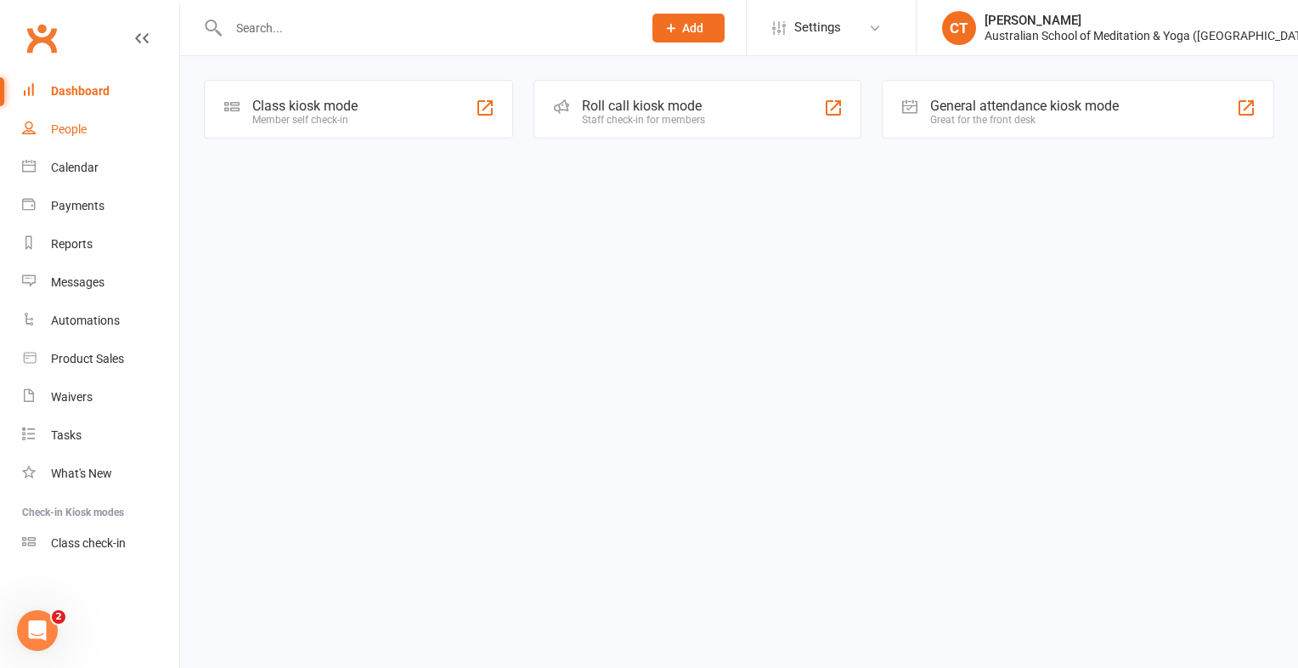
click at [72, 131] on div "People" at bounding box center [69, 129] width 36 height 14
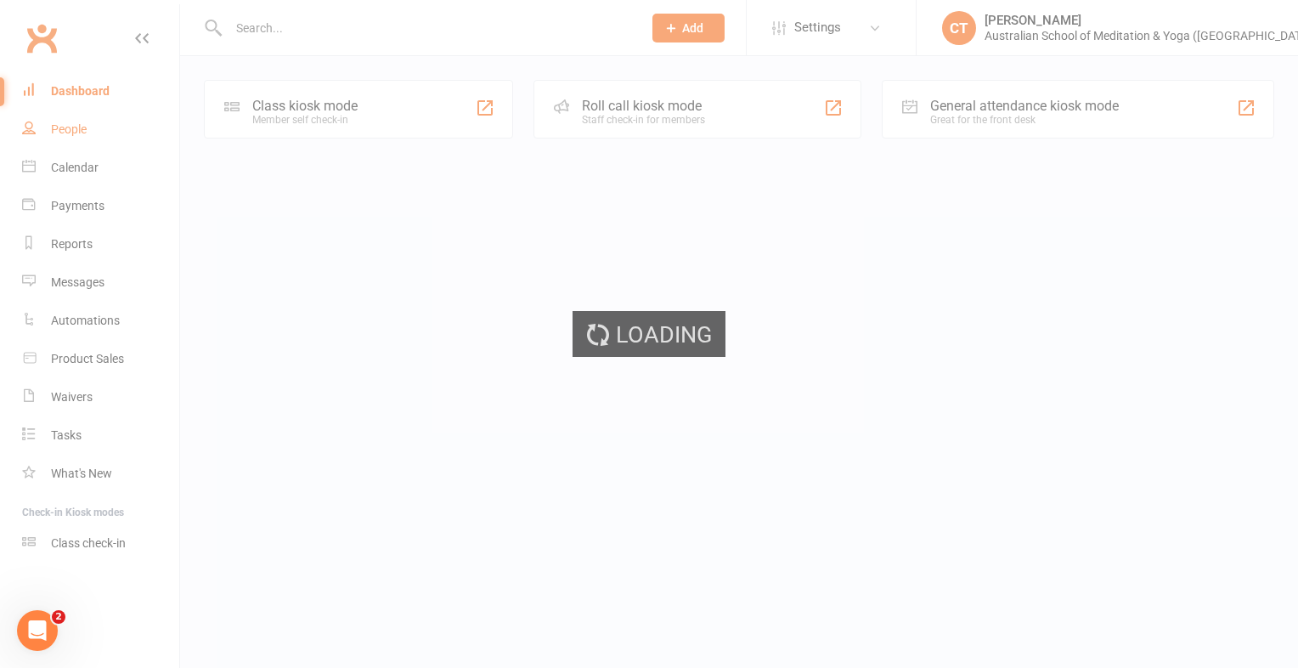
select select "100"
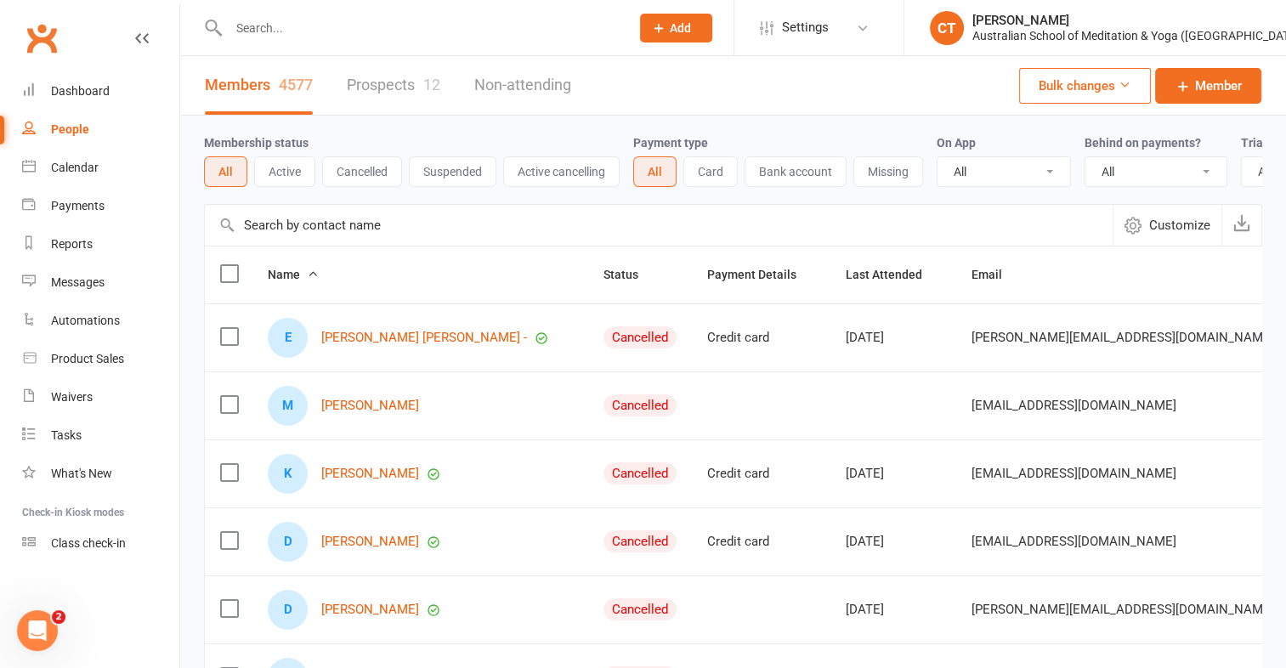
click at [267, 28] on input "text" at bounding box center [420, 28] width 394 height 24
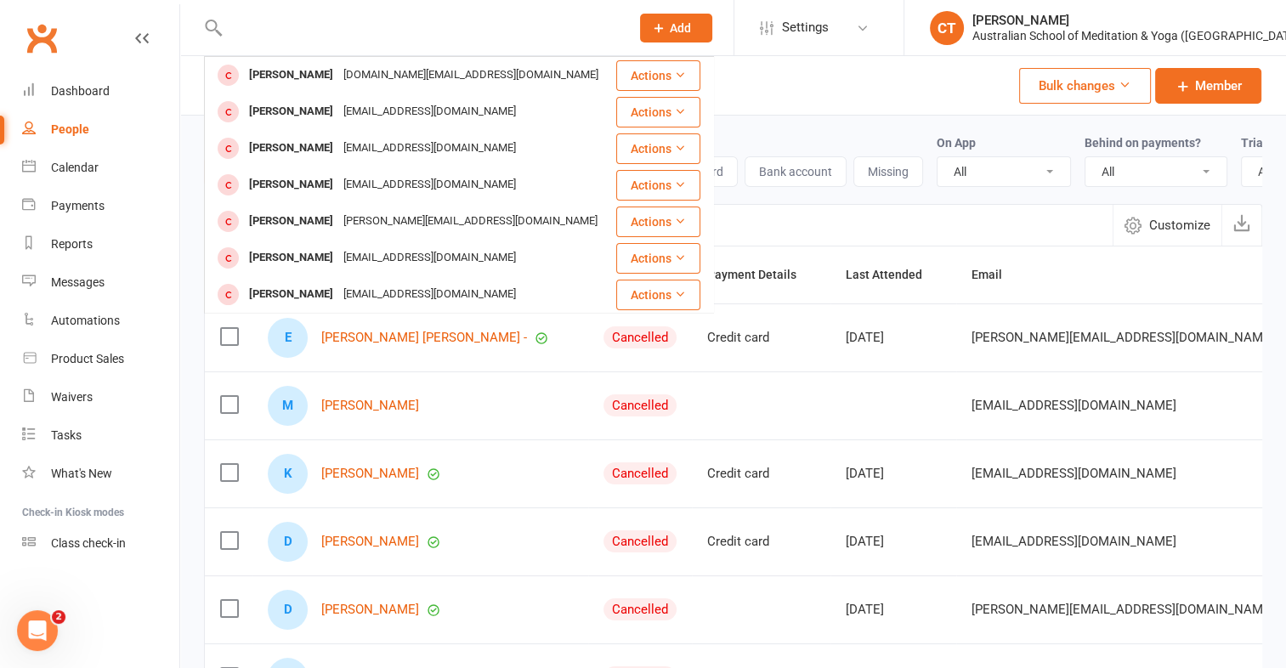
click at [249, 37] on input "text" at bounding box center [420, 28] width 394 height 24
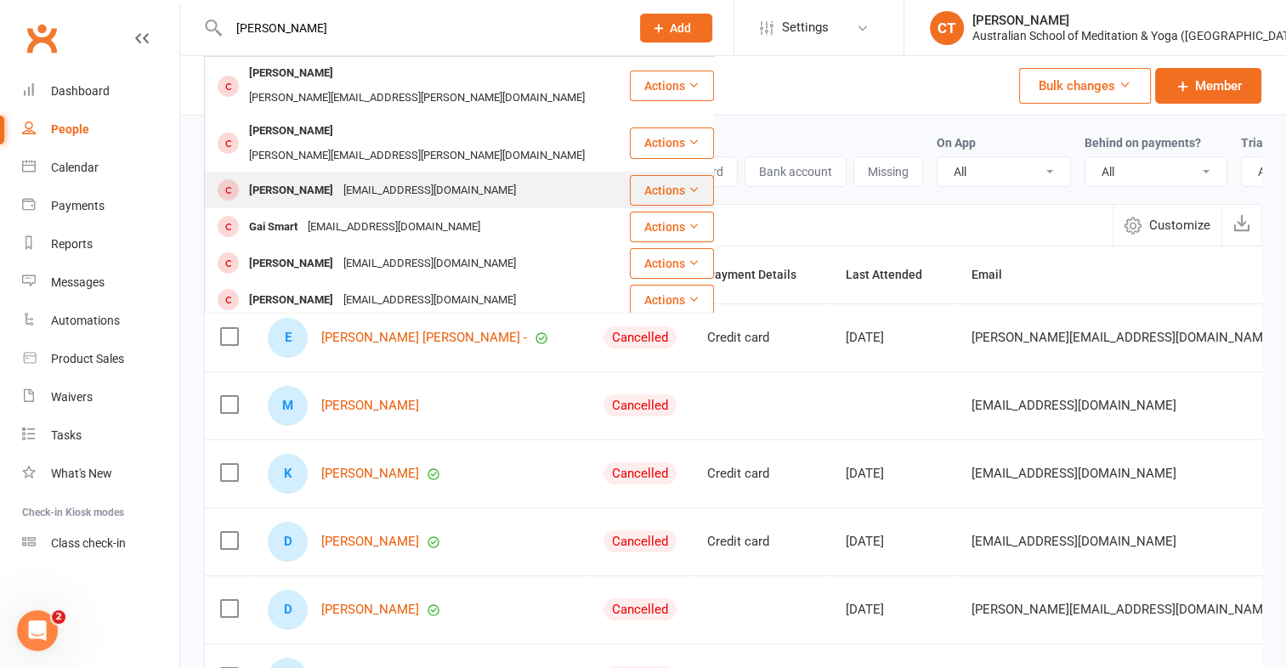
type input "gail h"
click at [338, 178] on div "[EMAIL_ADDRESS][DOMAIN_NAME]" at bounding box center [429, 190] width 183 height 25
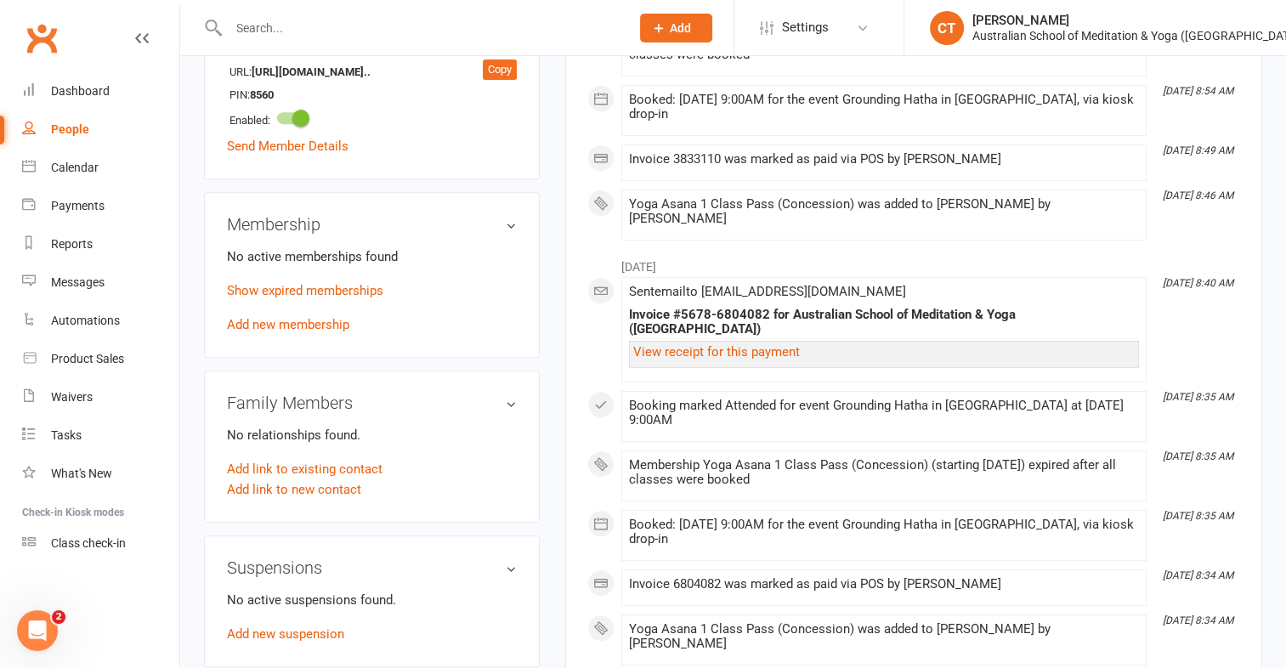
scroll to position [694, 0]
click at [298, 327] on link "Add new membership" at bounding box center [288, 323] width 122 height 15
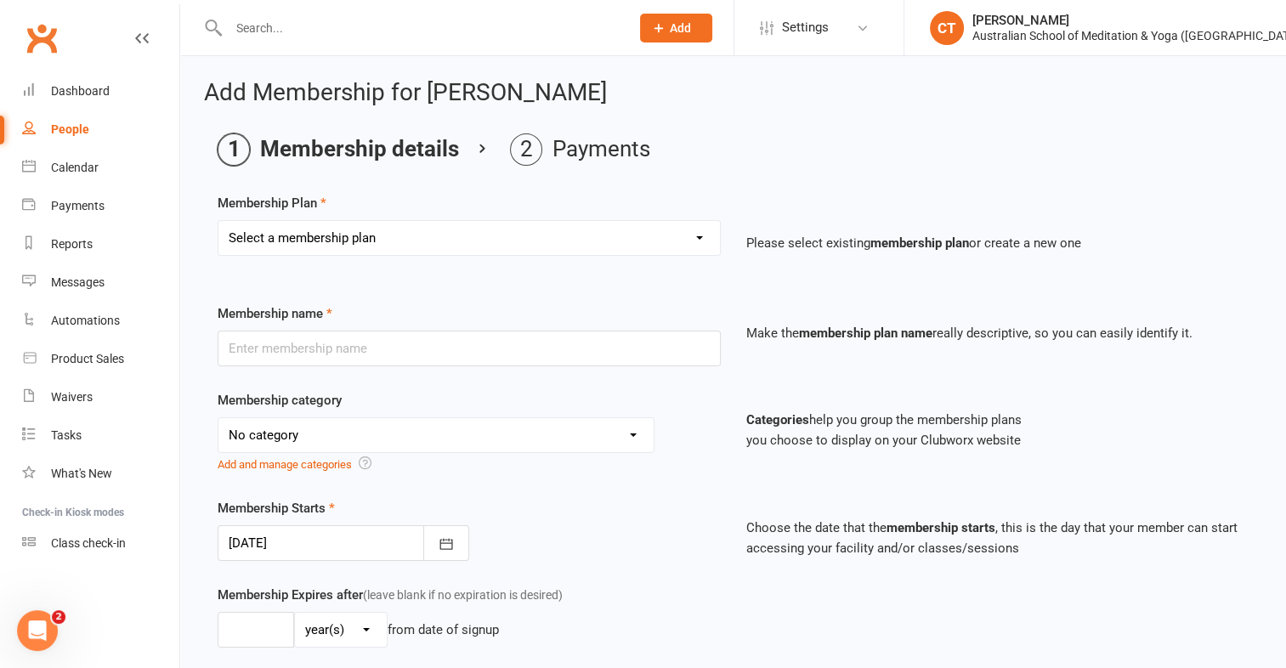
click at [697, 240] on select "Select a membership plan First Time Intro Offer (1 month Unlimited Meditation &…" at bounding box center [468, 238] width 501 height 34
select select "5"
click at [218, 221] on select "Select a membership plan First Time Intro Offer (1 month Unlimited Meditation &…" at bounding box center [468, 238] width 501 height 34
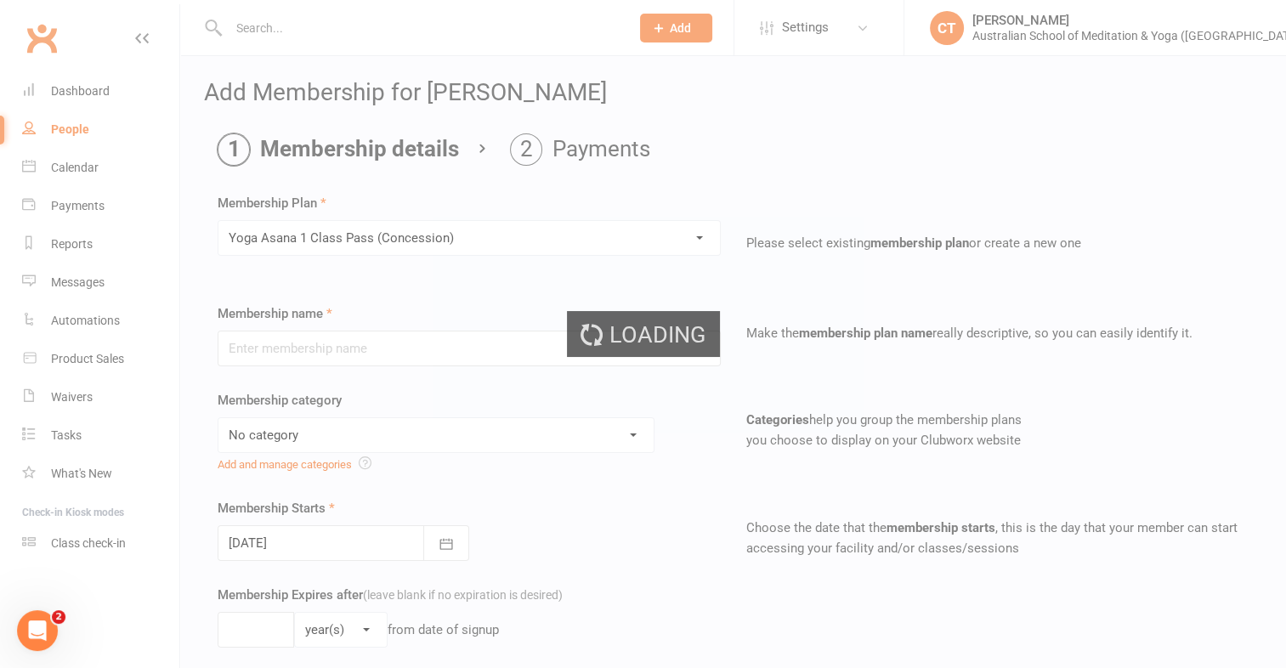
type input "Yoga Asana 1 Class Pass (Concession)"
select select "4"
type input "3"
select select "2"
type input "1"
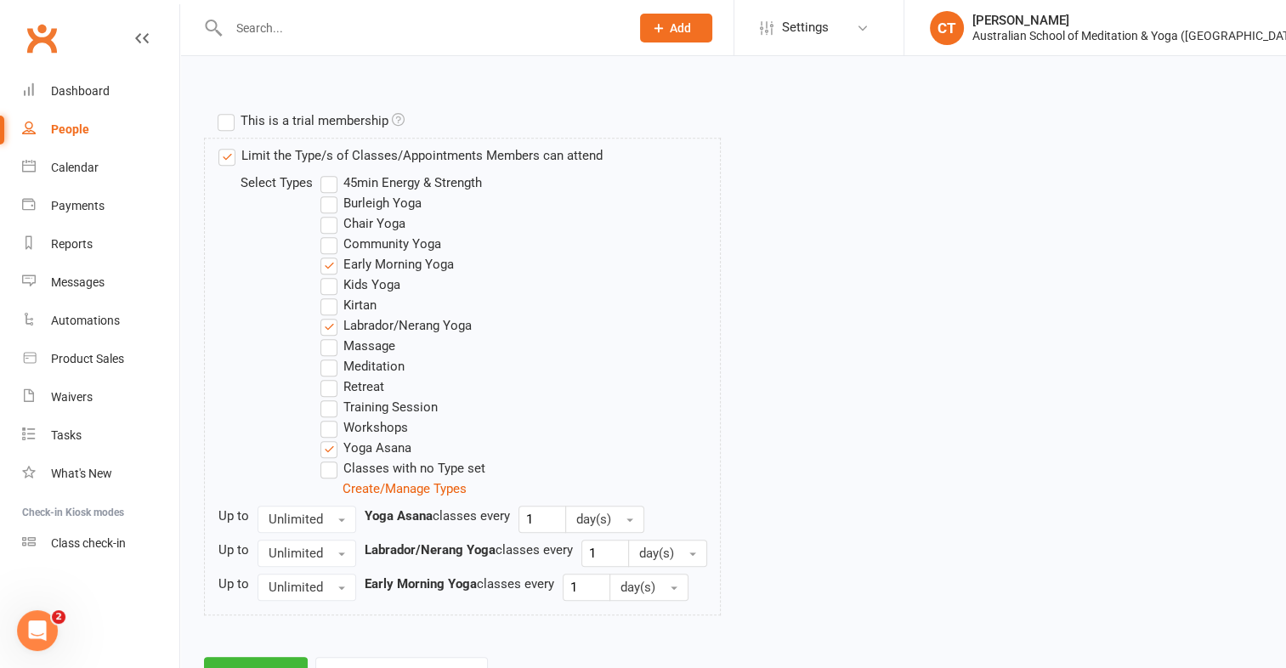
scroll to position [867, 0]
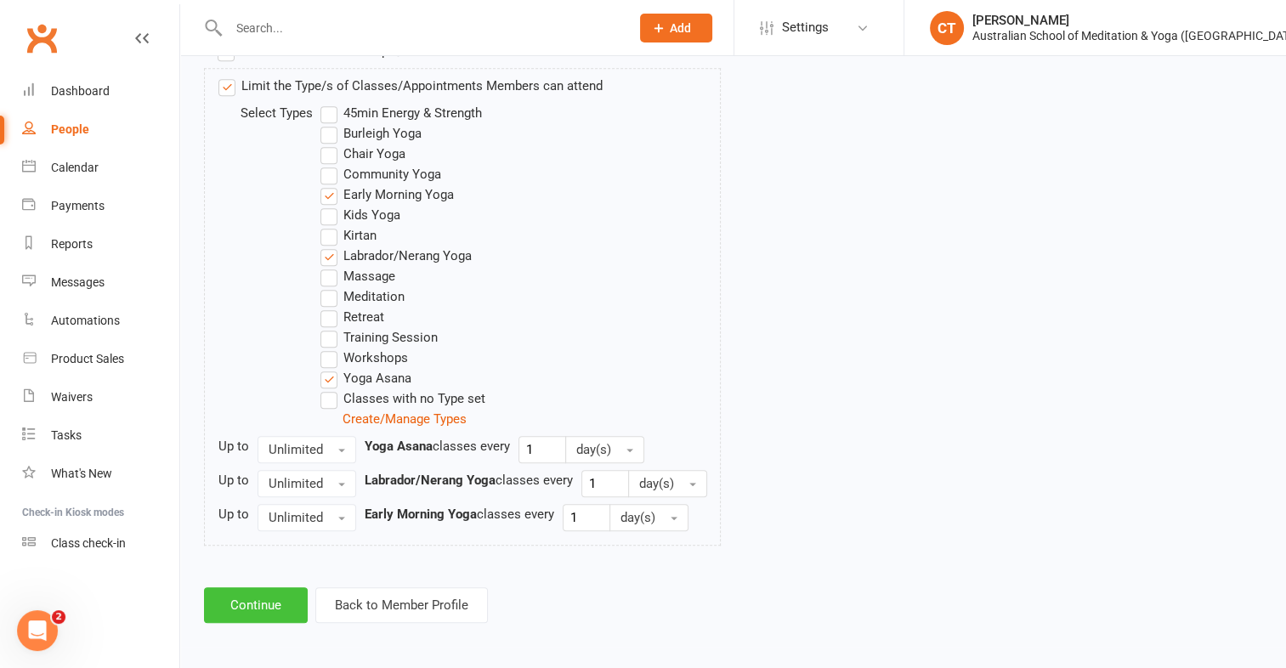
click at [262, 600] on button "Continue" at bounding box center [256, 605] width 104 height 36
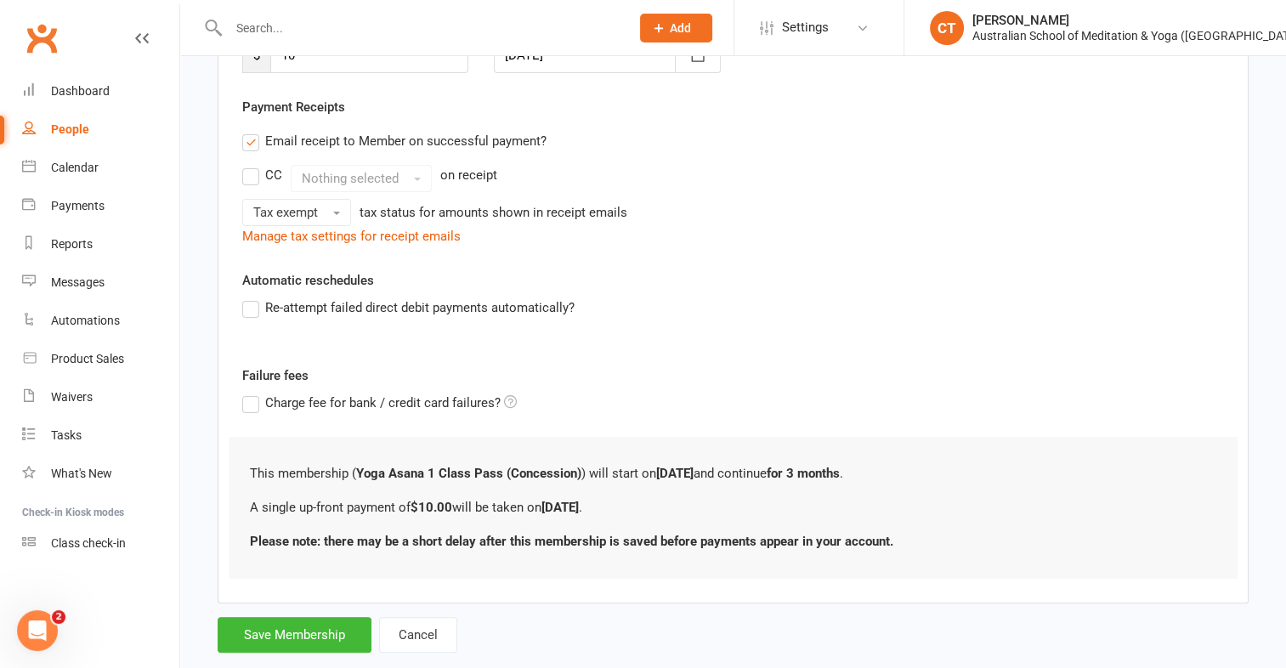
scroll to position [323, 0]
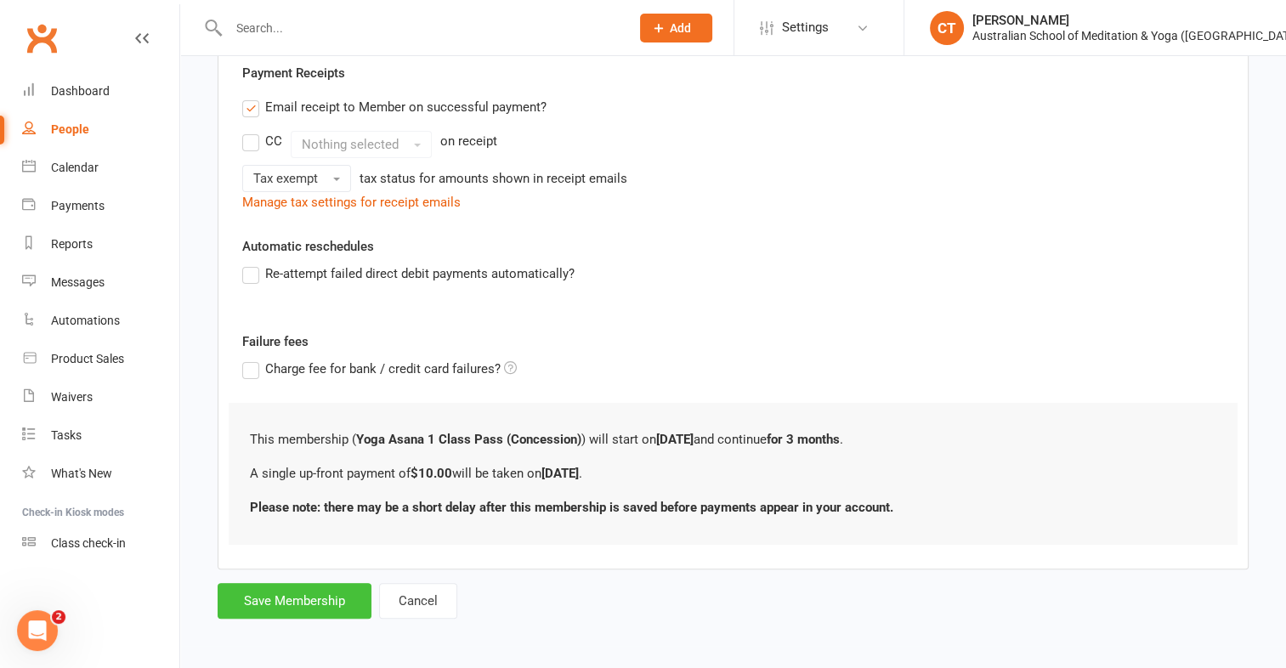
click at [272, 596] on button "Save Membership" at bounding box center [295, 601] width 154 height 36
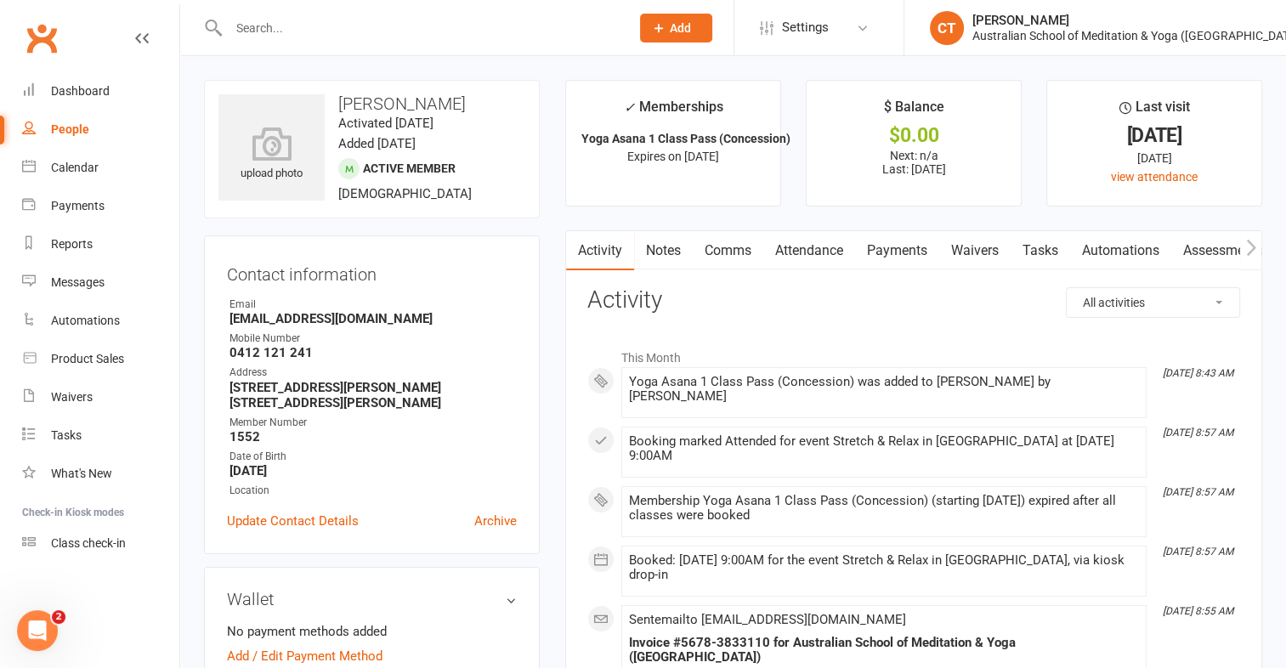
click at [897, 246] on link "Payments" at bounding box center [897, 250] width 84 height 39
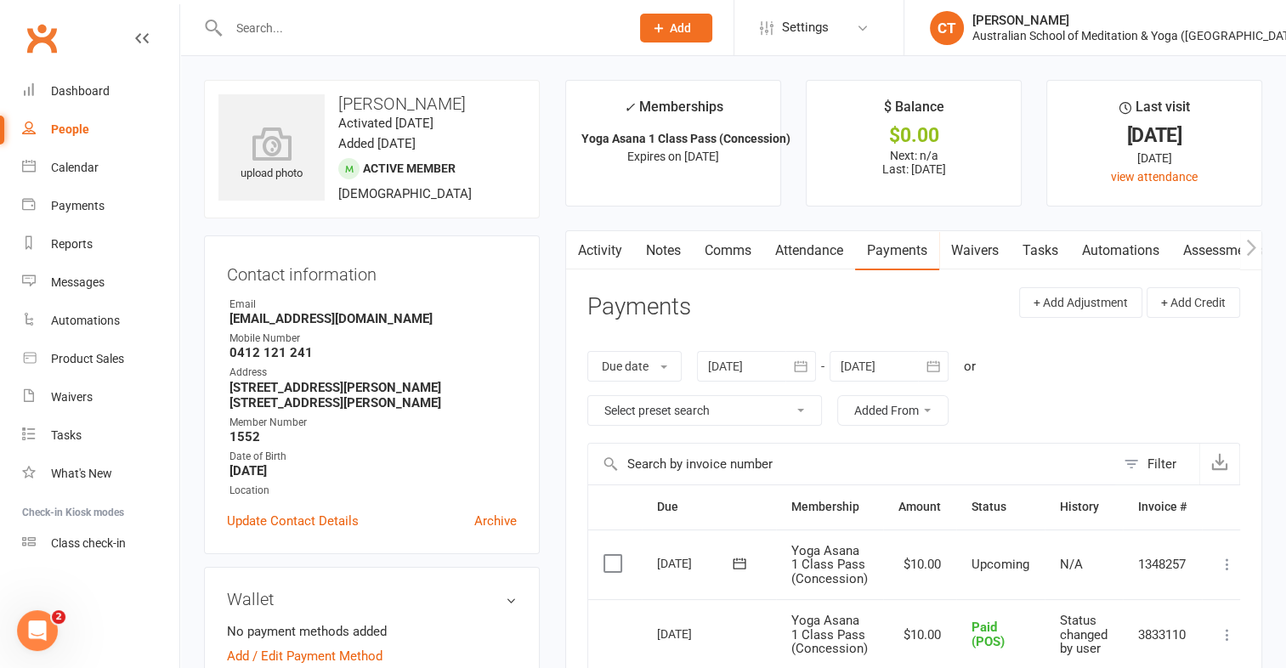
click at [617, 563] on label at bounding box center [614, 563] width 23 height 17
click at [614, 555] on input "checkbox" at bounding box center [608, 555] width 11 height 0
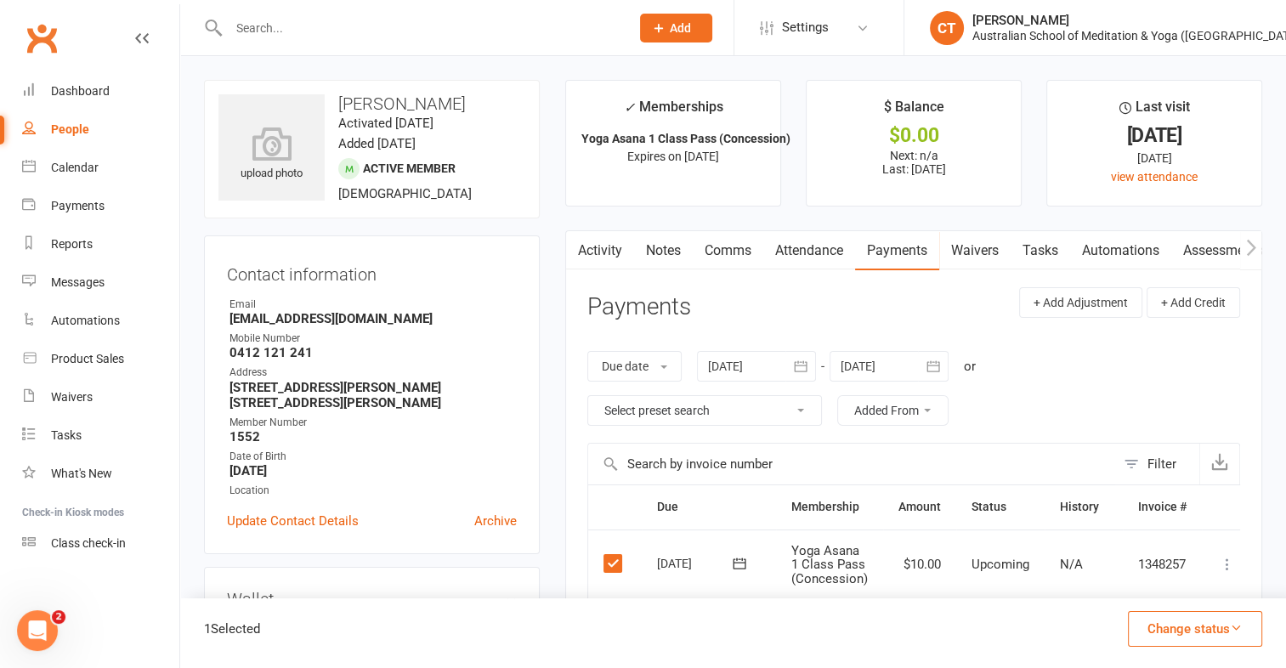
click at [617, 563] on label at bounding box center [614, 563] width 23 height 17
click at [614, 555] on input "checkbox" at bounding box center [608, 555] width 11 height 0
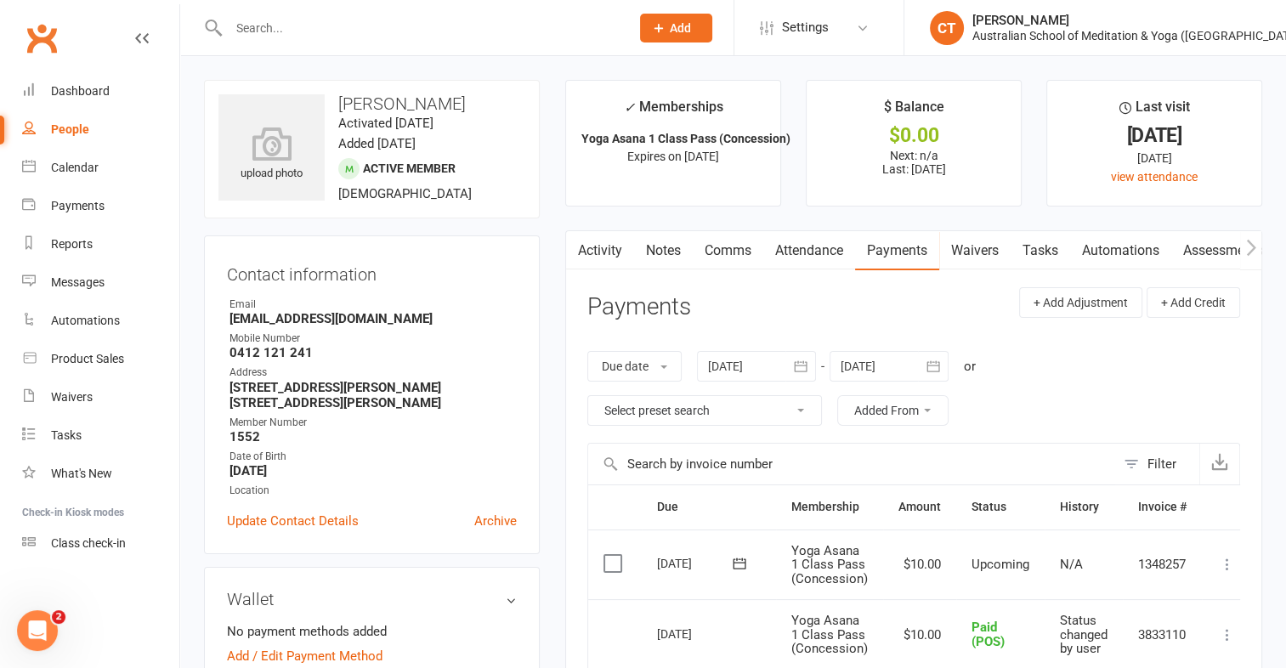
click at [617, 563] on label at bounding box center [614, 563] width 23 height 17
click at [614, 555] on input "checkbox" at bounding box center [608, 555] width 11 height 0
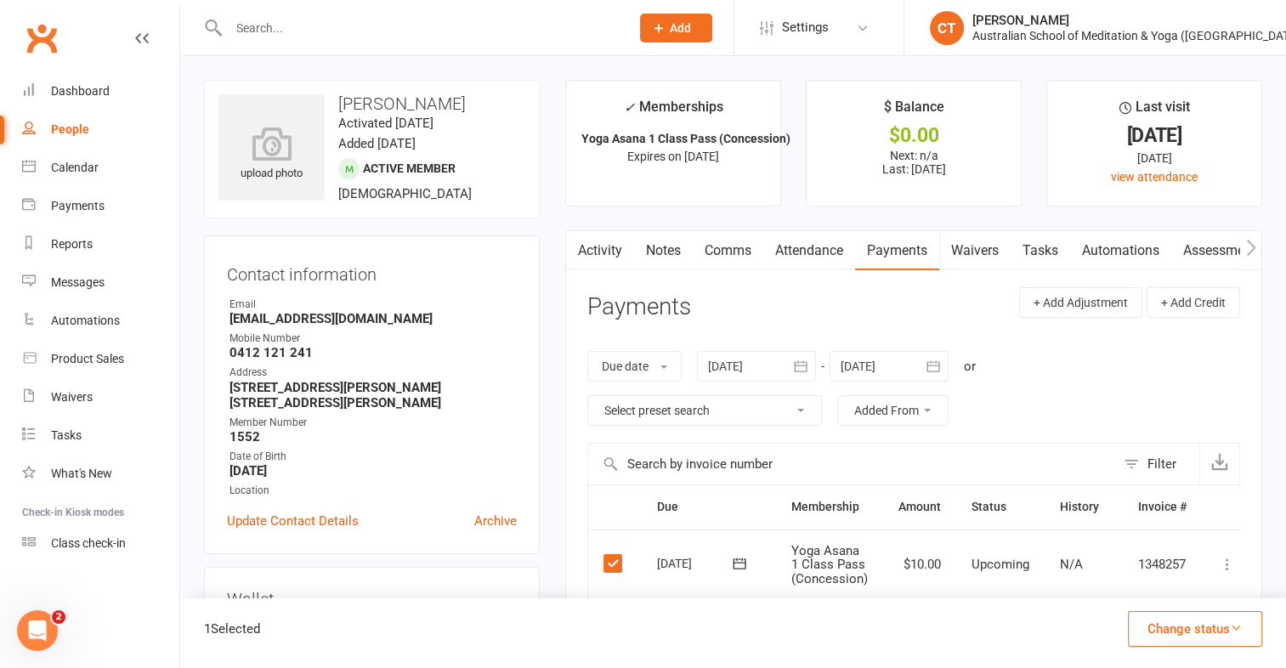
click at [1236, 631] on icon "button" at bounding box center [1236, 627] width 13 height 13
click at [1154, 512] on link "Paid (POS)" at bounding box center [1177, 515] width 168 height 34
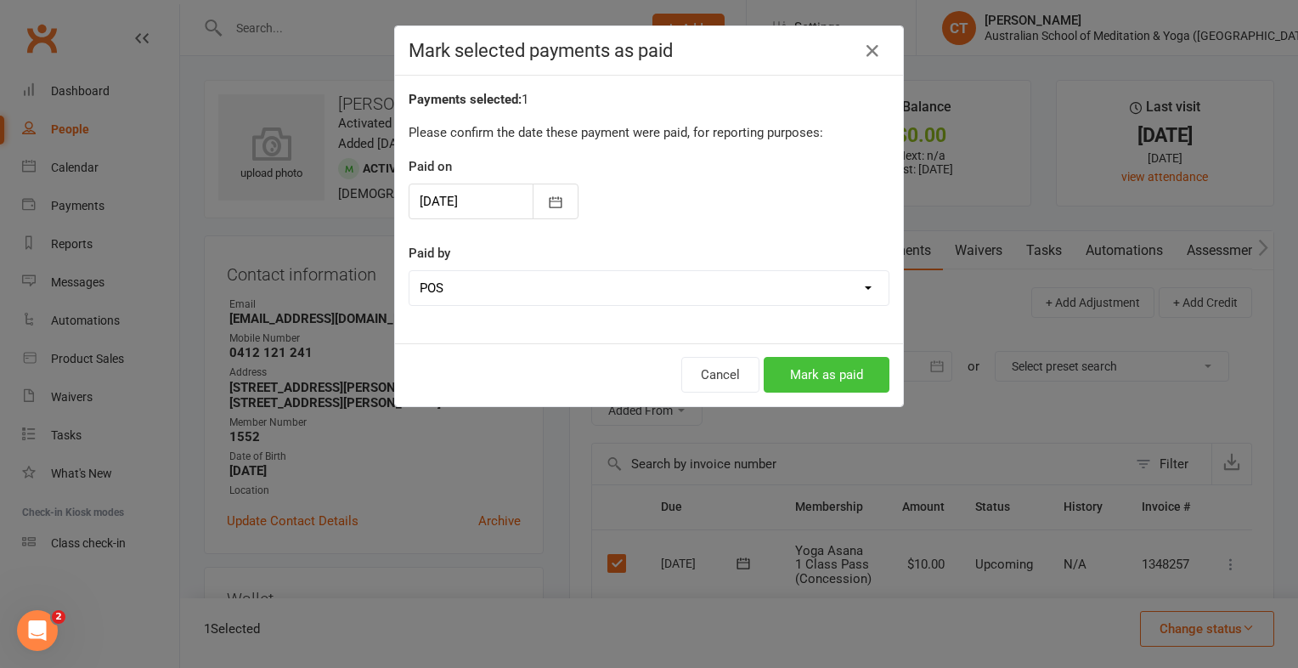
click at [832, 365] on button "Mark as paid" at bounding box center [827, 375] width 126 height 36
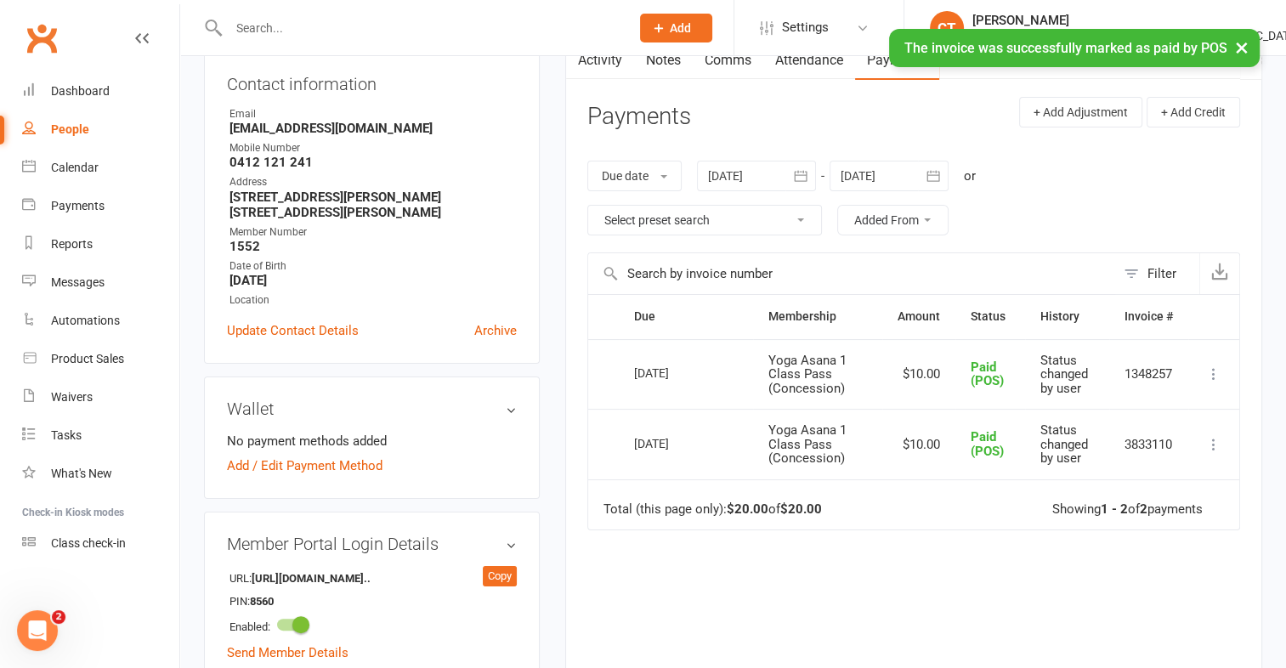
scroll to position [195, 0]
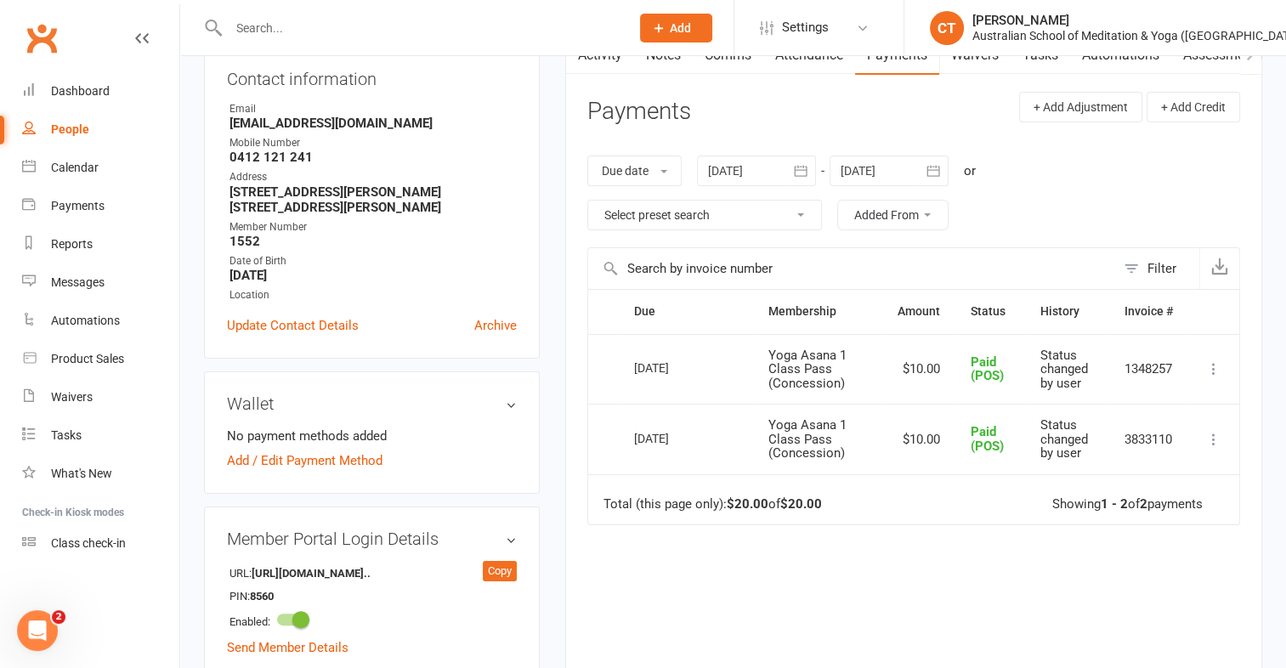
click at [65, 127] on div "People" at bounding box center [70, 129] width 38 height 14
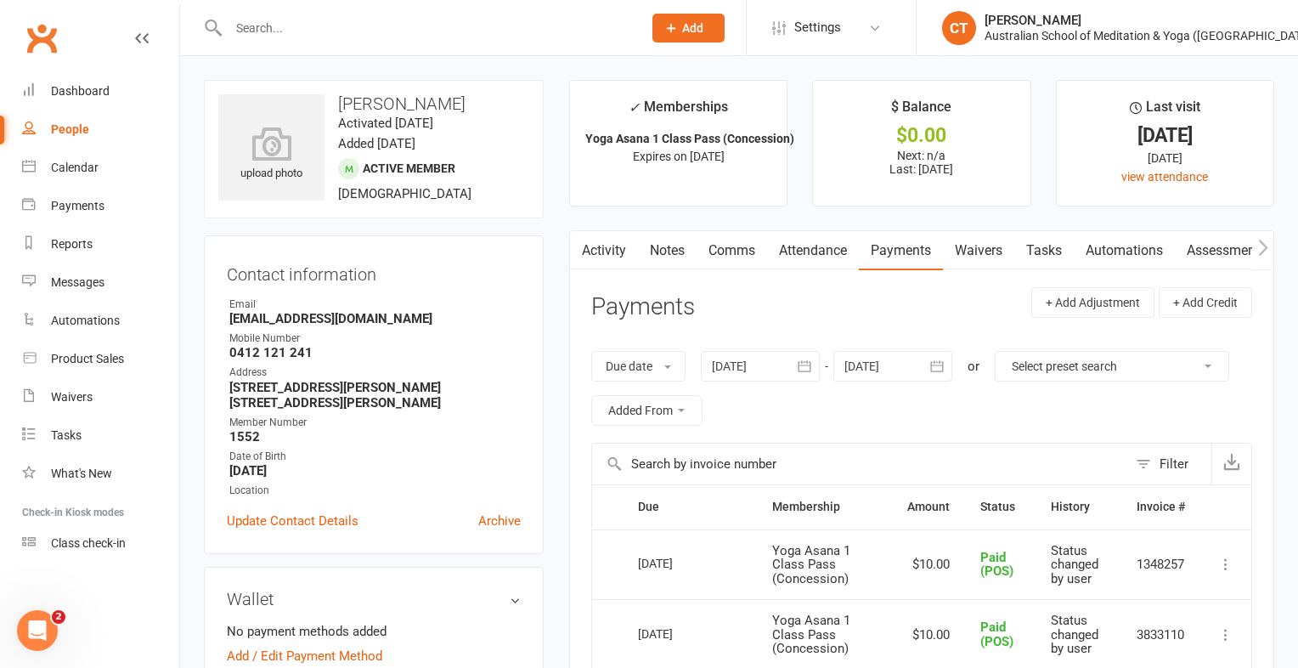
select select "100"
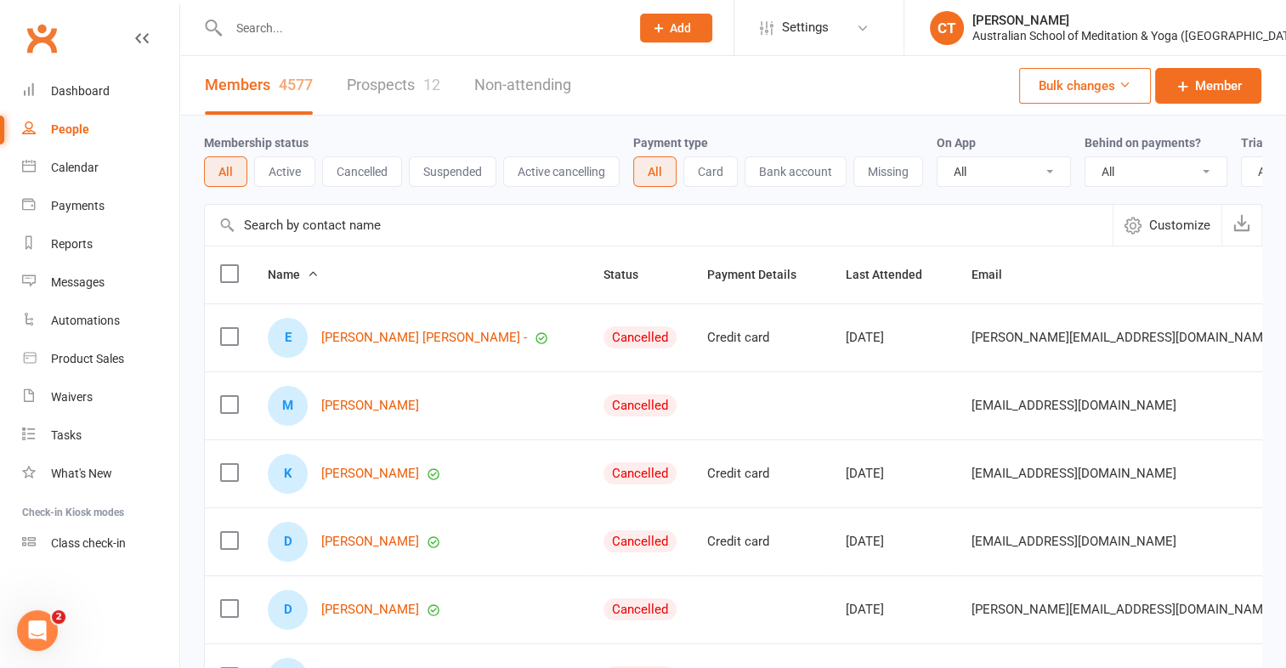
click at [282, 27] on input "text" at bounding box center [420, 28] width 394 height 24
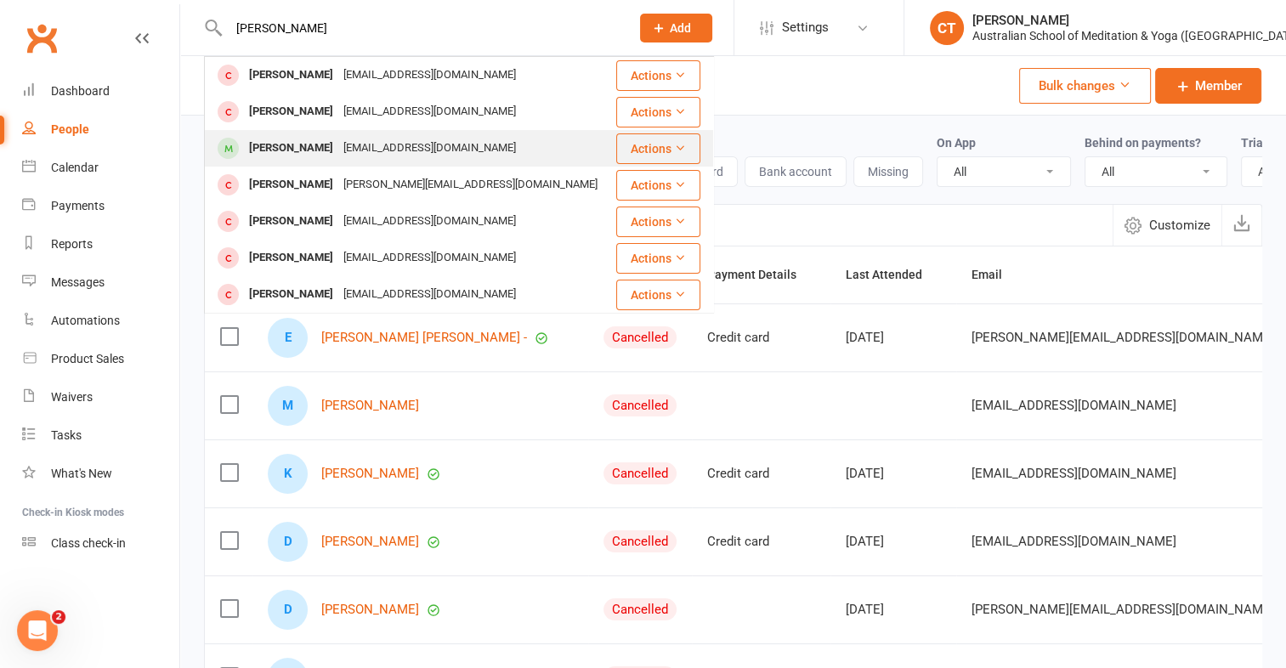
type input "Dan g"
click at [279, 149] on div "Dan Gurney" at bounding box center [291, 148] width 94 height 25
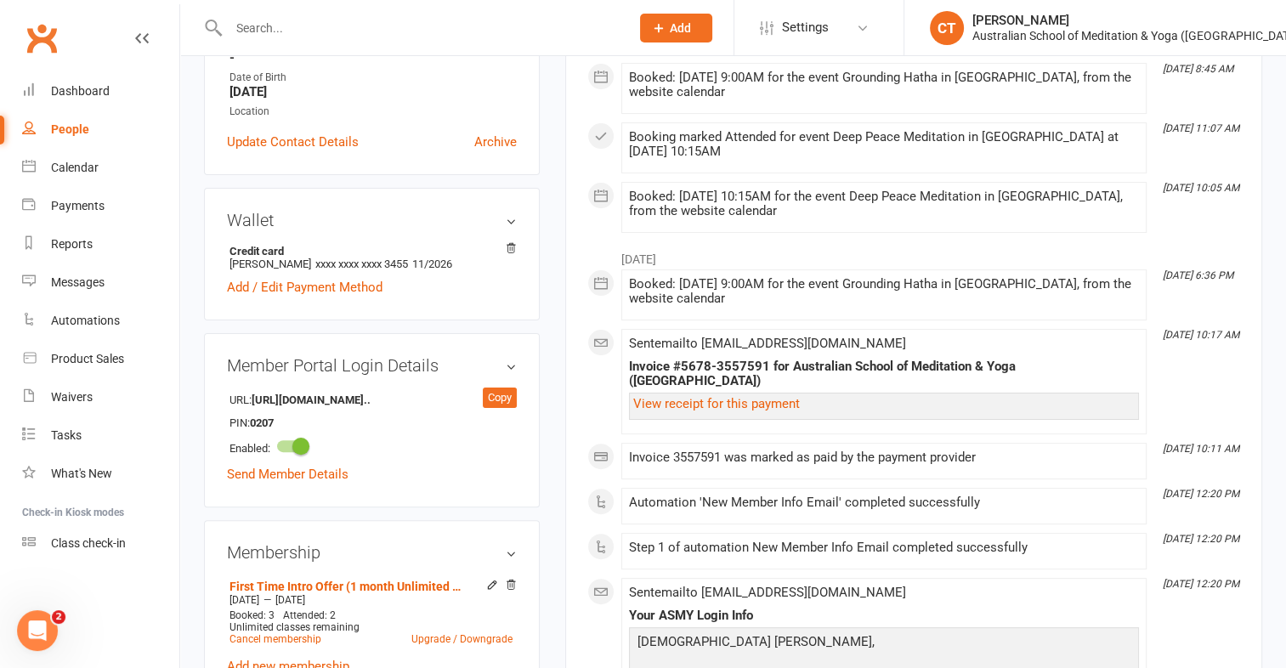
click at [279, 149] on link "Update Contact Details" at bounding box center [293, 142] width 132 height 20
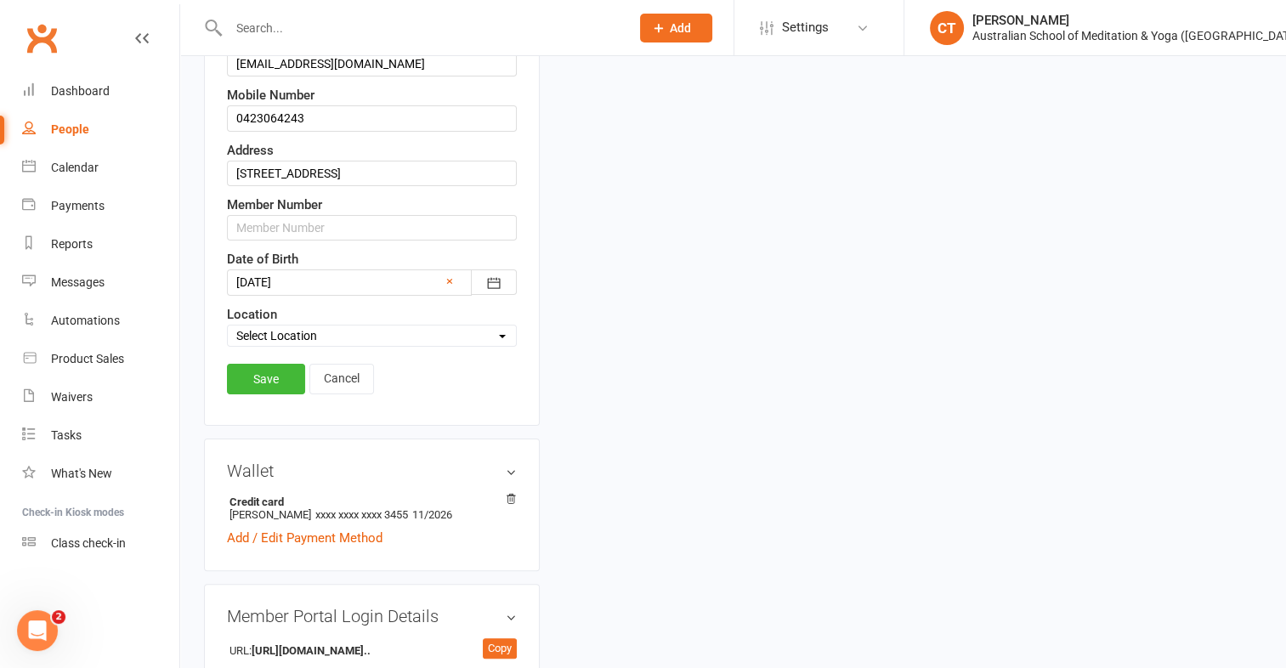
scroll to position [362, 0]
click at [269, 229] on input "text" at bounding box center [372, 228] width 290 height 25
type input "2567"
click at [252, 372] on link "Save" at bounding box center [266, 380] width 78 height 31
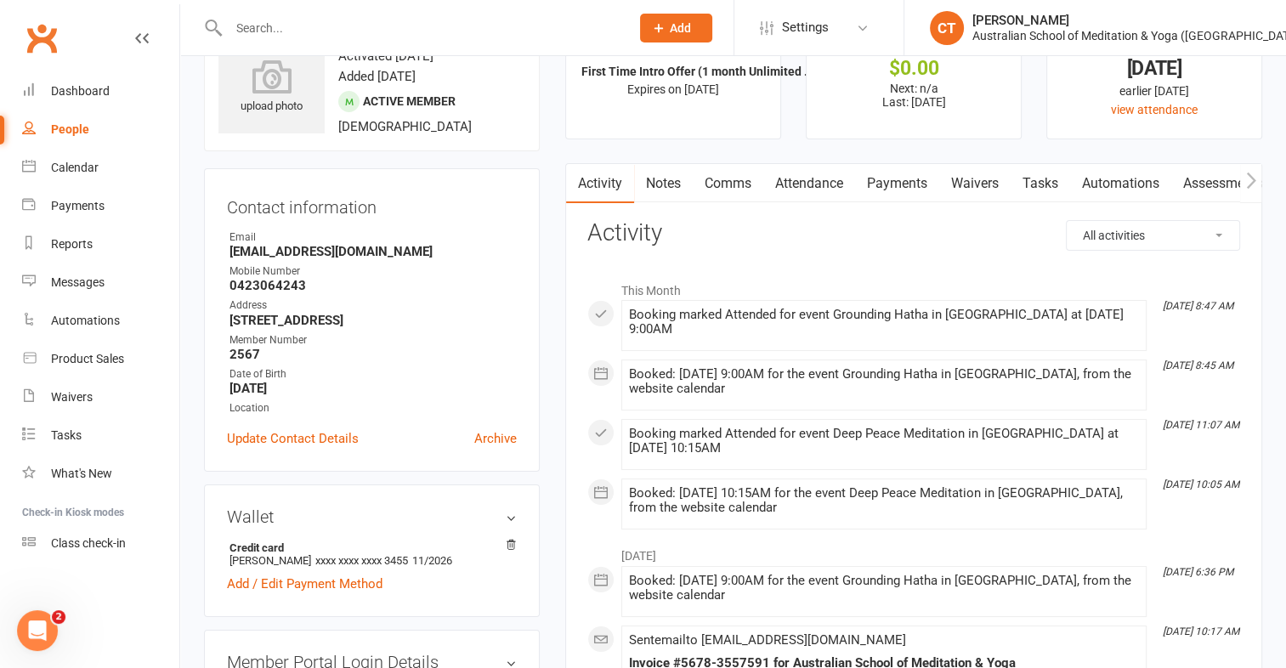
scroll to position [0, 0]
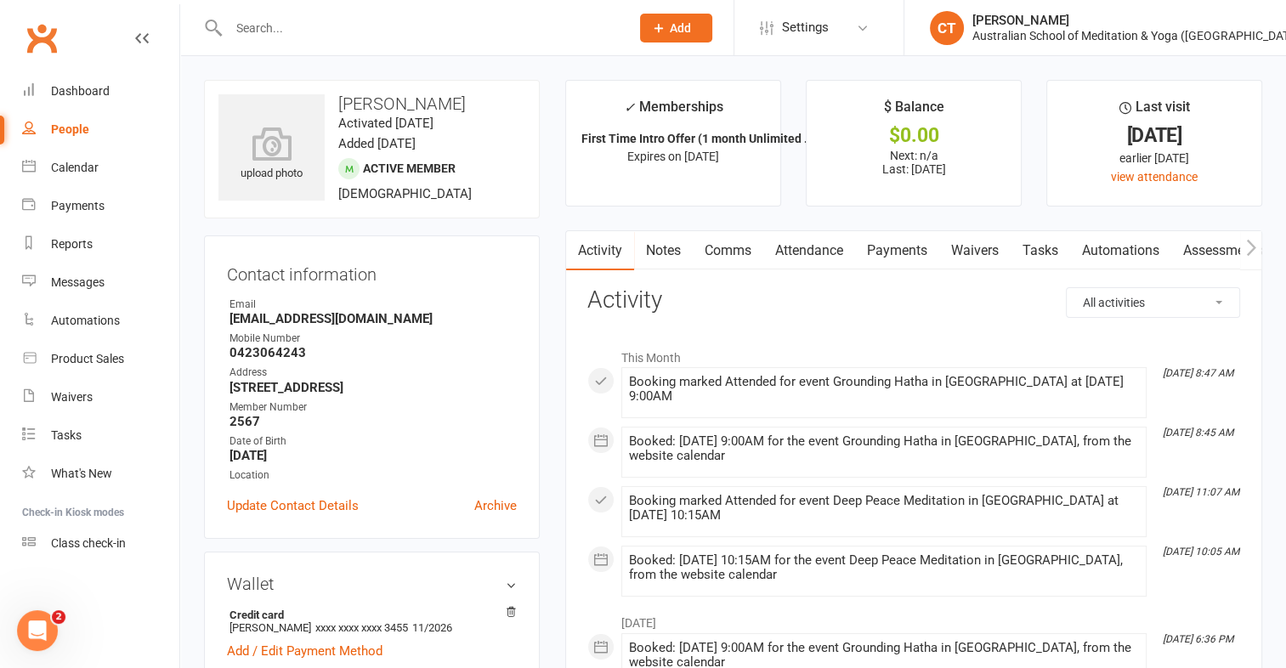
click at [58, 130] on div "People" at bounding box center [70, 129] width 38 height 14
select select "100"
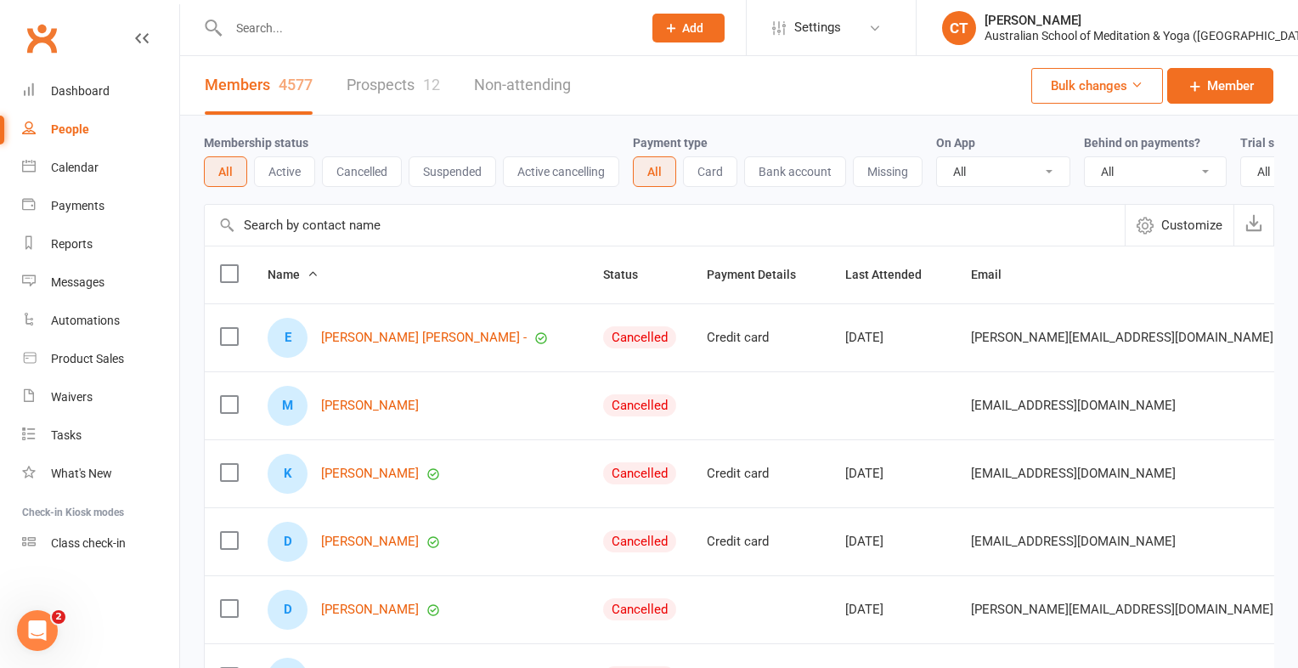
click at [299, 26] on input "text" at bounding box center [426, 28] width 407 height 24
